Goal: Task Accomplishment & Management: Complete application form

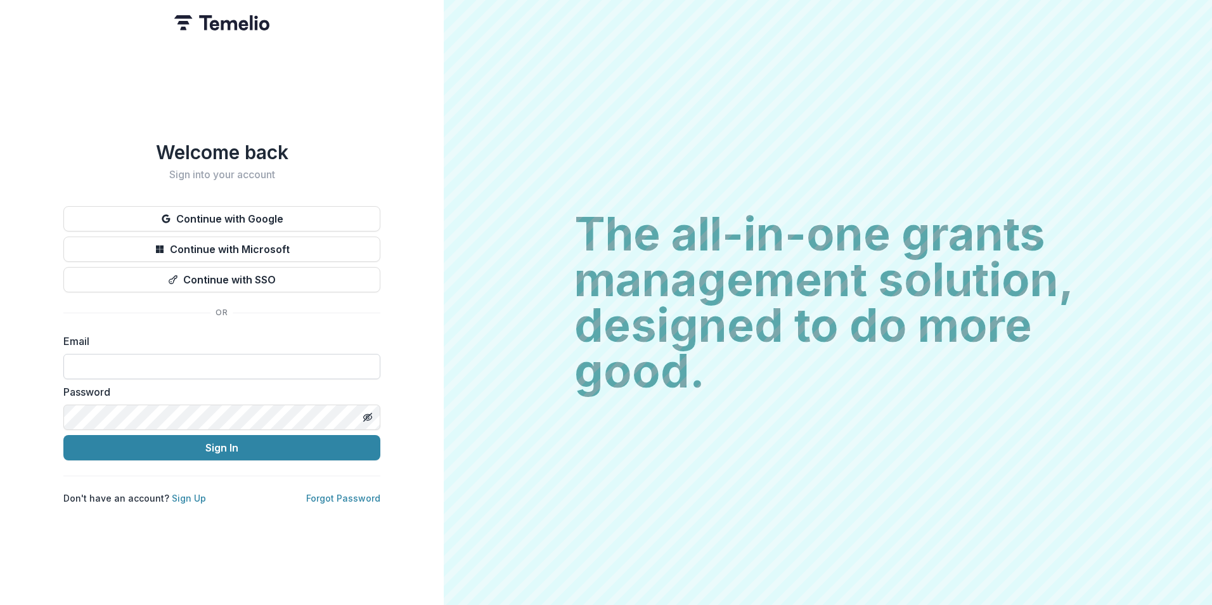
click at [188, 354] on input at bounding box center [221, 366] width 317 height 25
type input "**********"
click at [63, 435] on button "Sign In" at bounding box center [221, 447] width 317 height 25
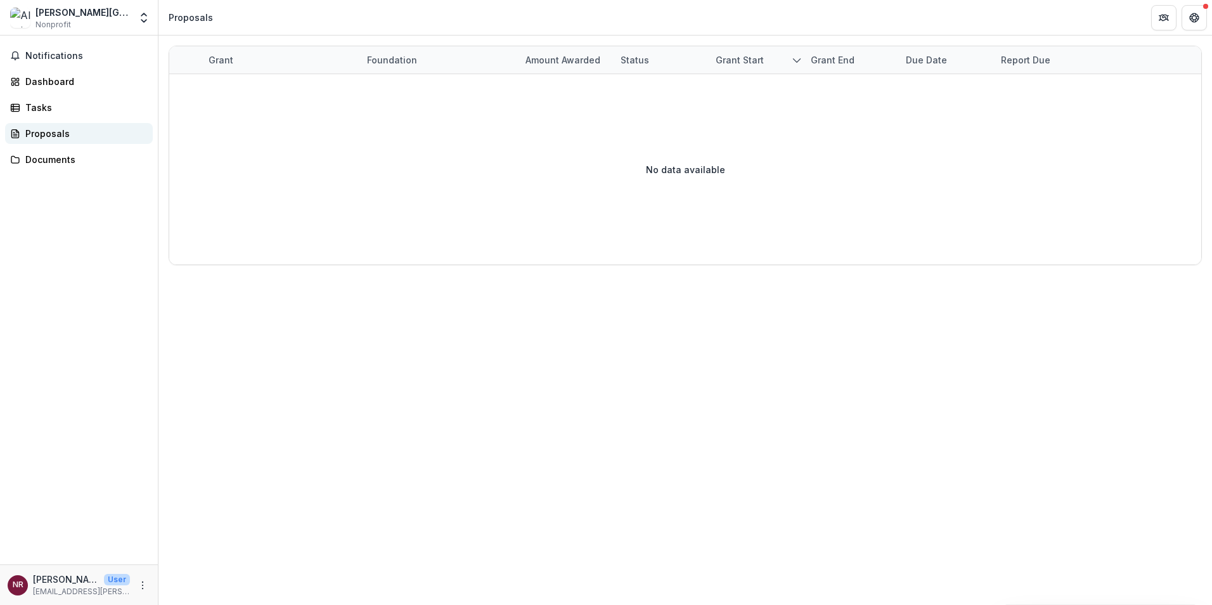
click at [46, 132] on div "Proposals" at bounding box center [83, 133] width 117 height 13
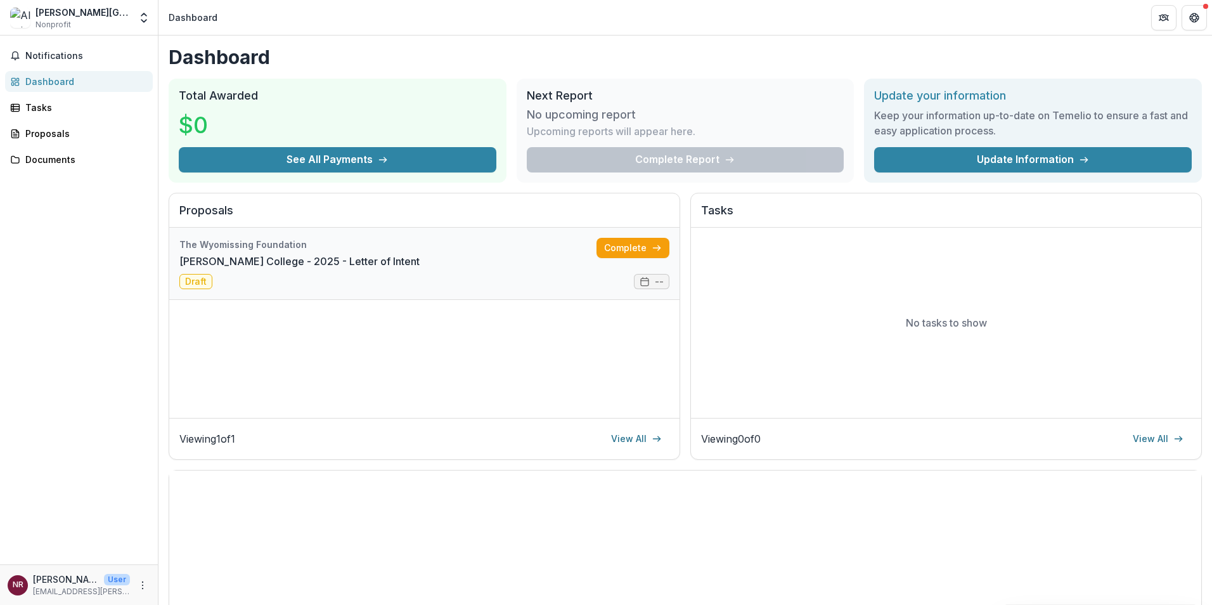
click at [344, 269] on link "[PERSON_NAME] College - 2025 - Letter of Intent" at bounding box center [299, 261] width 240 height 15
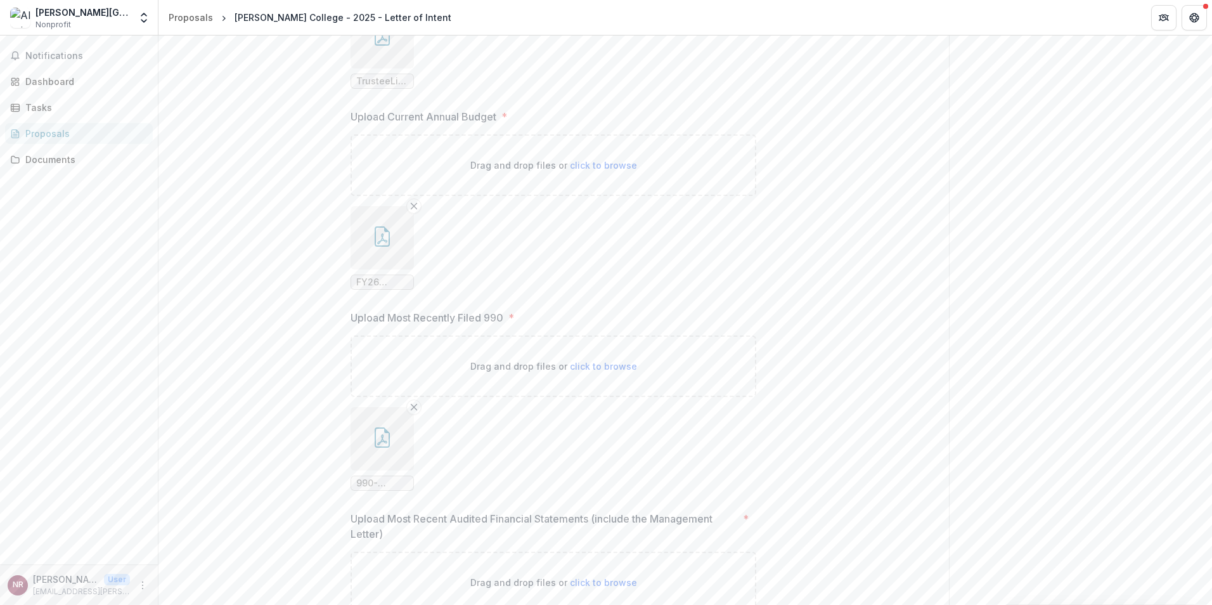
scroll to position [1790, 0]
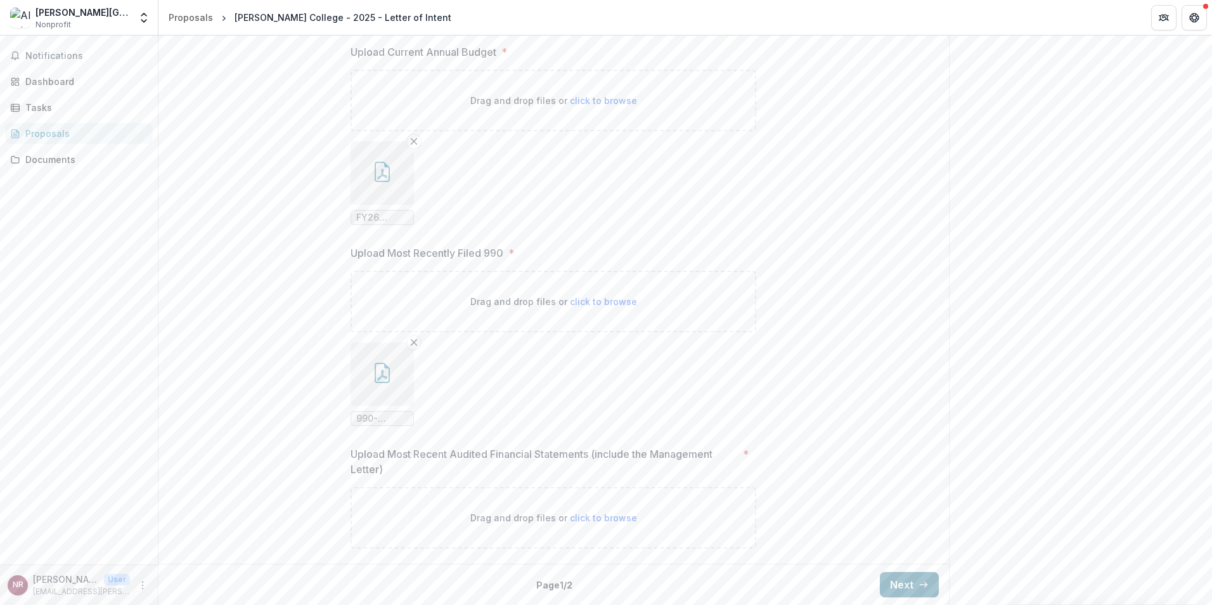
click at [913, 579] on button "Next" at bounding box center [909, 584] width 59 height 25
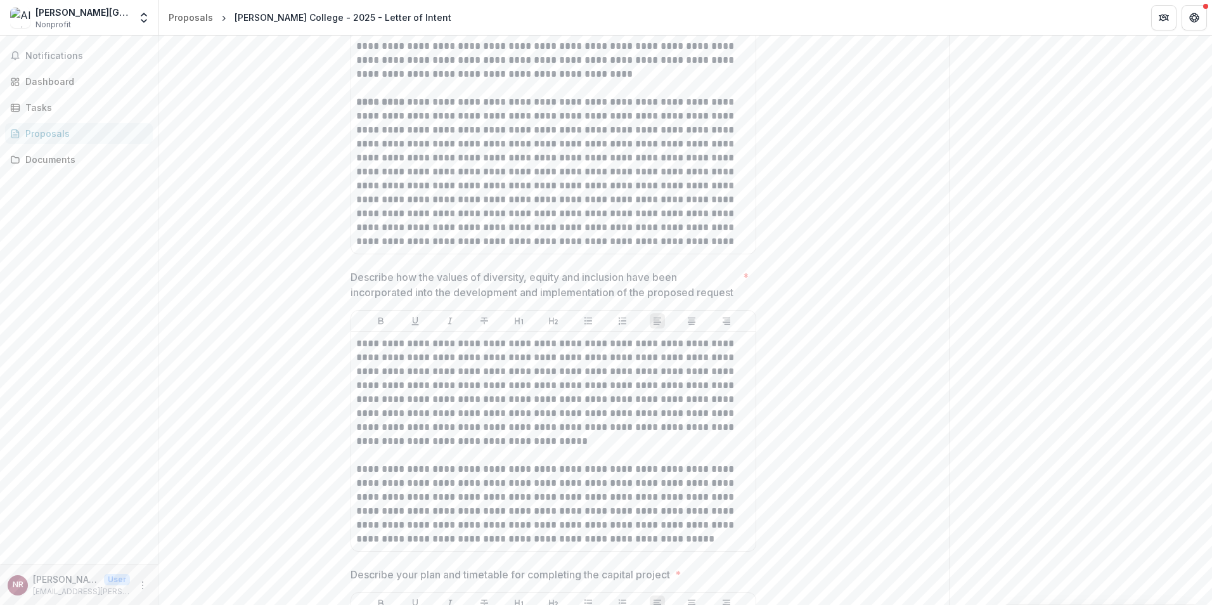
scroll to position [1187, 0]
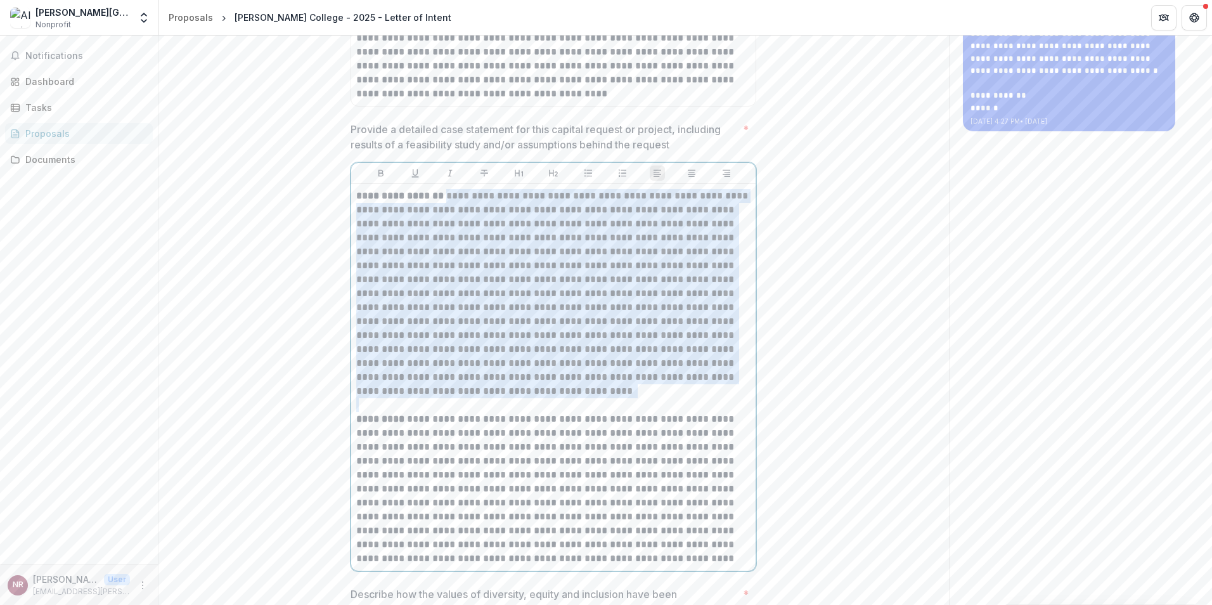
drag, startPoint x: 564, startPoint y: 397, endPoint x: 445, endPoint y: 197, distance: 232.8
click at [445, 197] on div "**********" at bounding box center [553, 377] width 394 height 377
click at [475, 301] on p "**********" at bounding box center [553, 293] width 394 height 209
drag, startPoint x: 529, startPoint y: 389, endPoint x: 330, endPoint y: 190, distance: 282.4
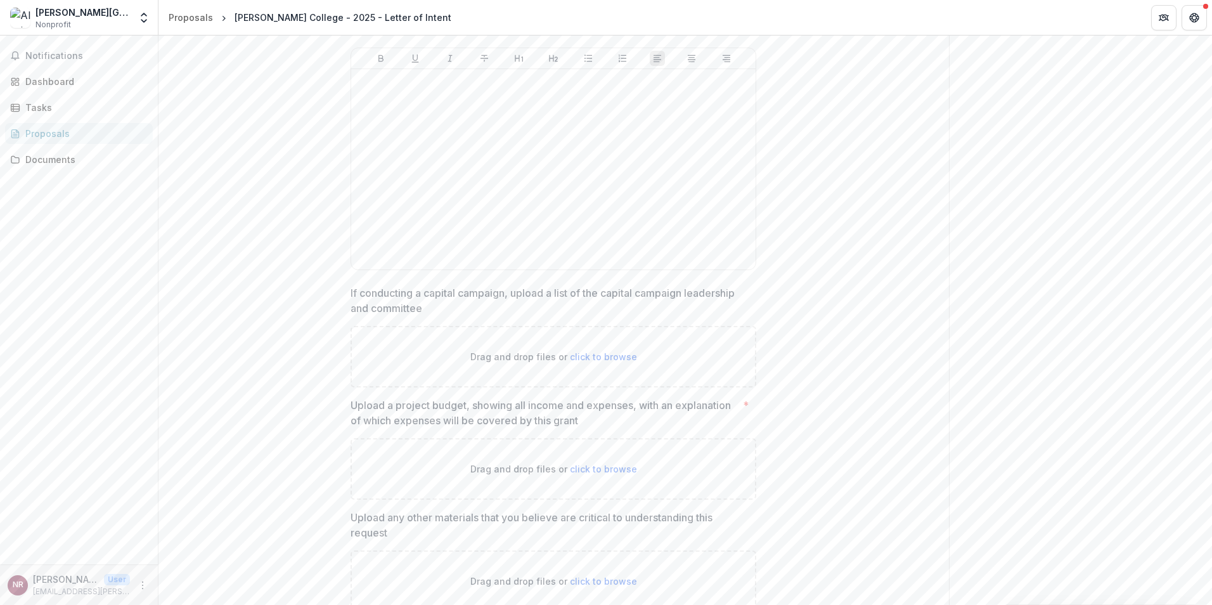
scroll to position [2708, 0]
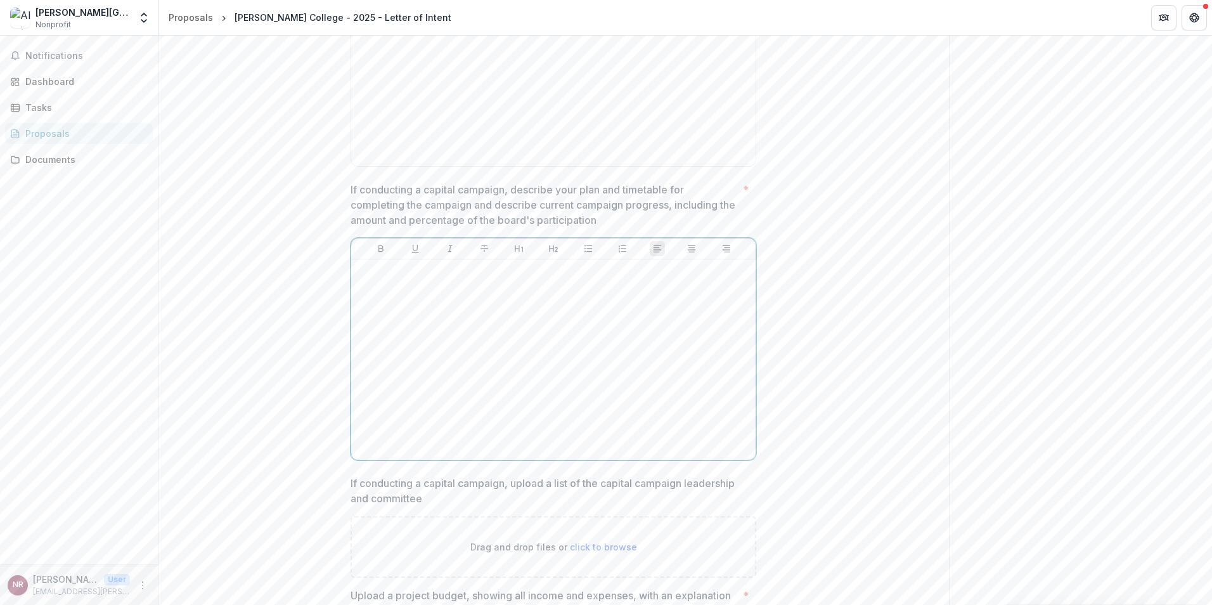
click at [455, 313] on div at bounding box center [553, 359] width 394 height 190
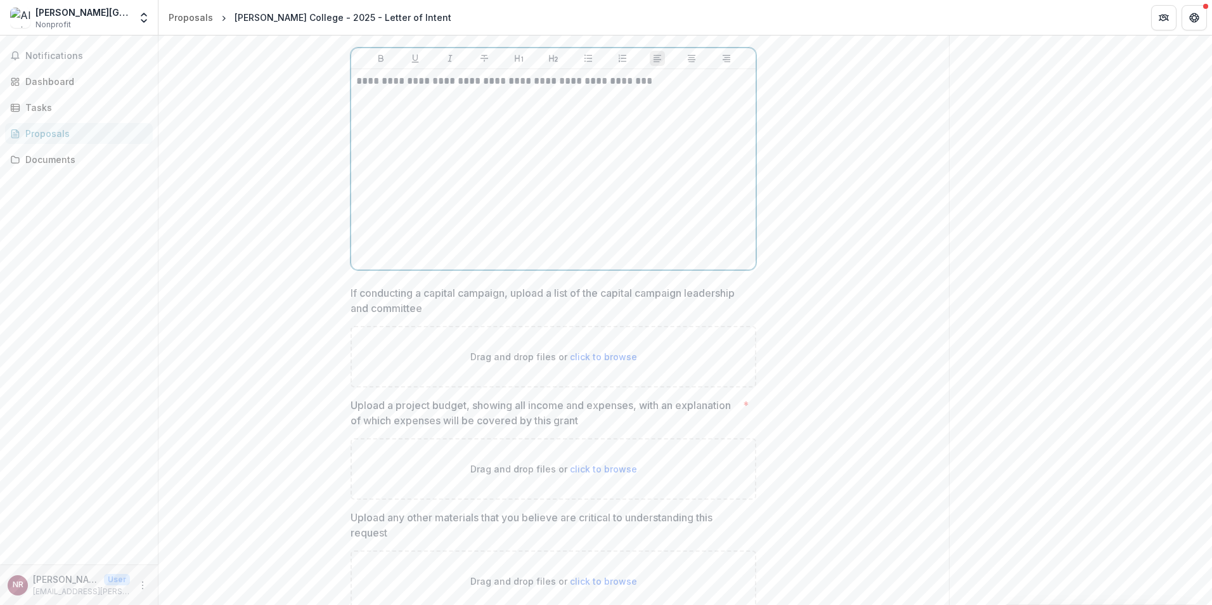
scroll to position [2962, 0]
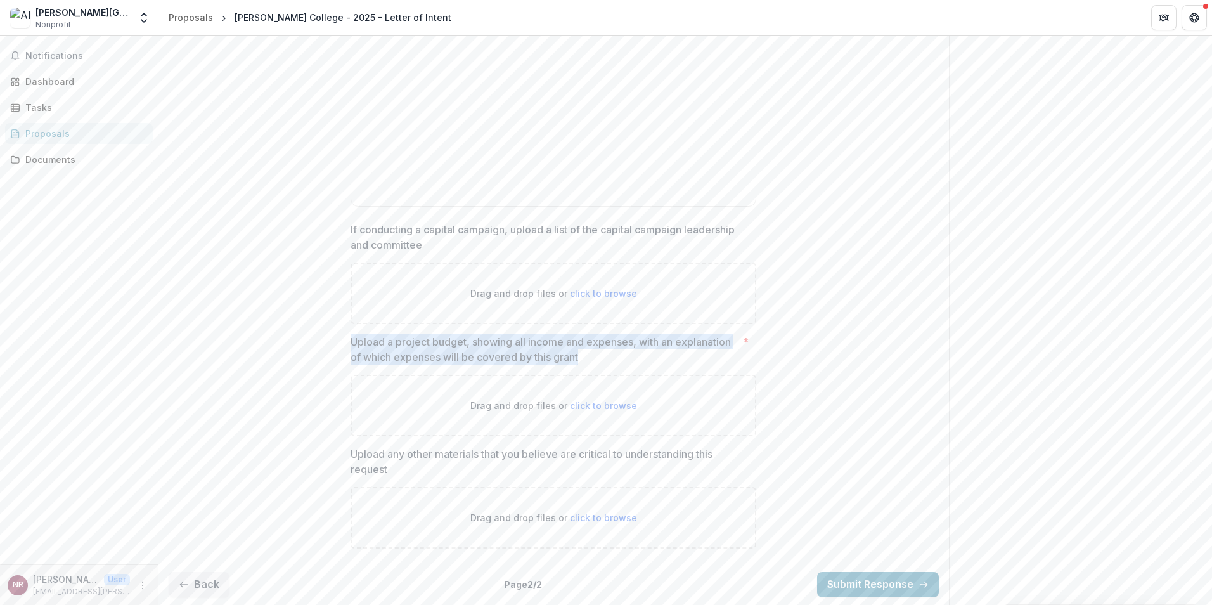
drag, startPoint x: 352, startPoint y: 340, endPoint x: 578, endPoint y: 362, distance: 227.4
click at [578, 362] on p "Upload a project budget, showing all income and expenses, with an explanation o…" at bounding box center [544, 349] width 387 height 30
copy p "Upload a project budget, showing all income and expenses, with an explanation o…"
